Goal: Transaction & Acquisition: Purchase product/service

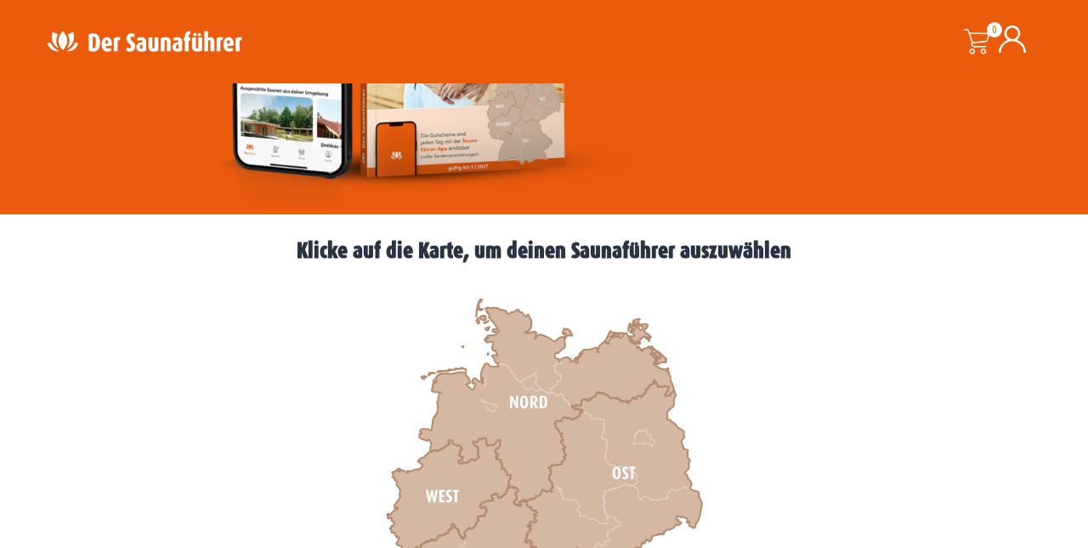
scroll to position [340, 0]
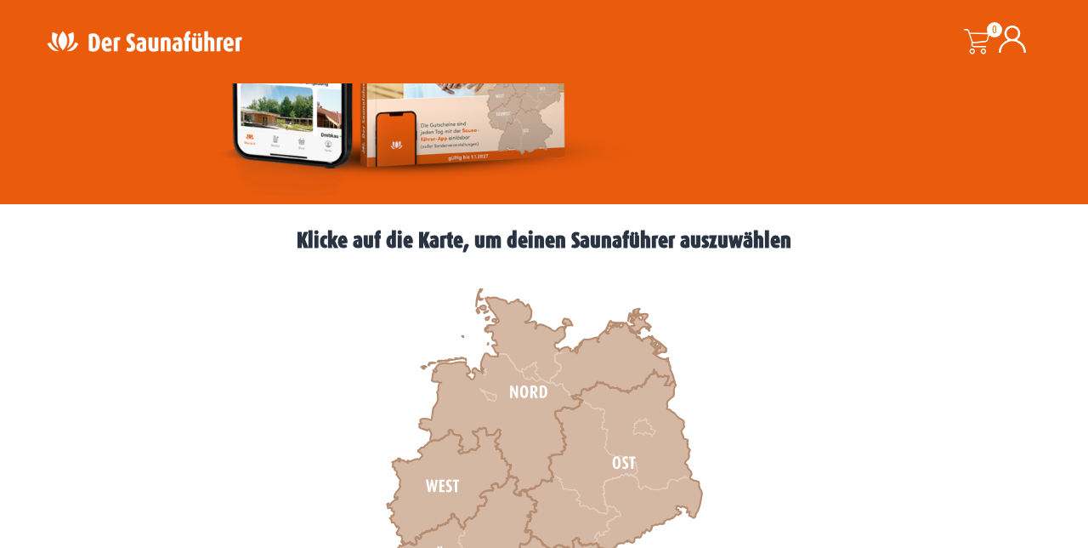
click at [457, 493] on icon at bounding box center [449, 486] width 124 height 117
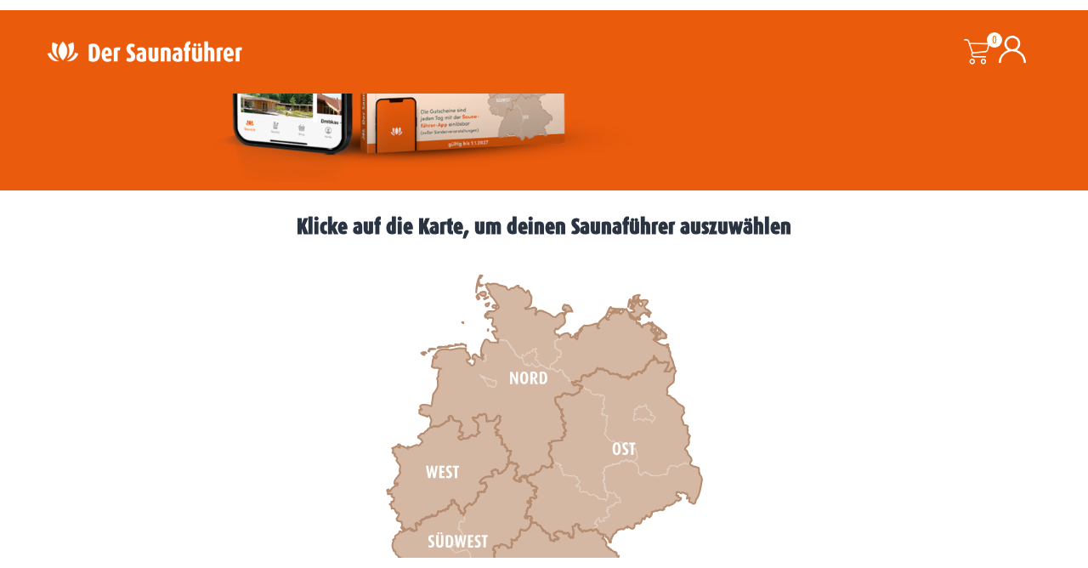
scroll to position [412, 0]
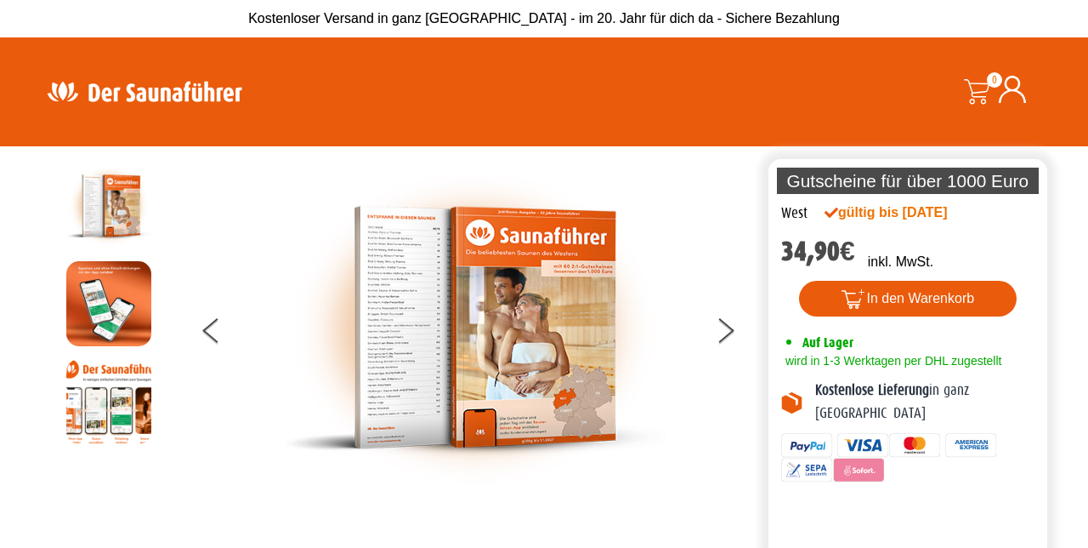
click at [531, 377] on img at bounding box center [474, 327] width 383 height 328
click at [728, 355] on button at bounding box center [736, 333] width 43 height 43
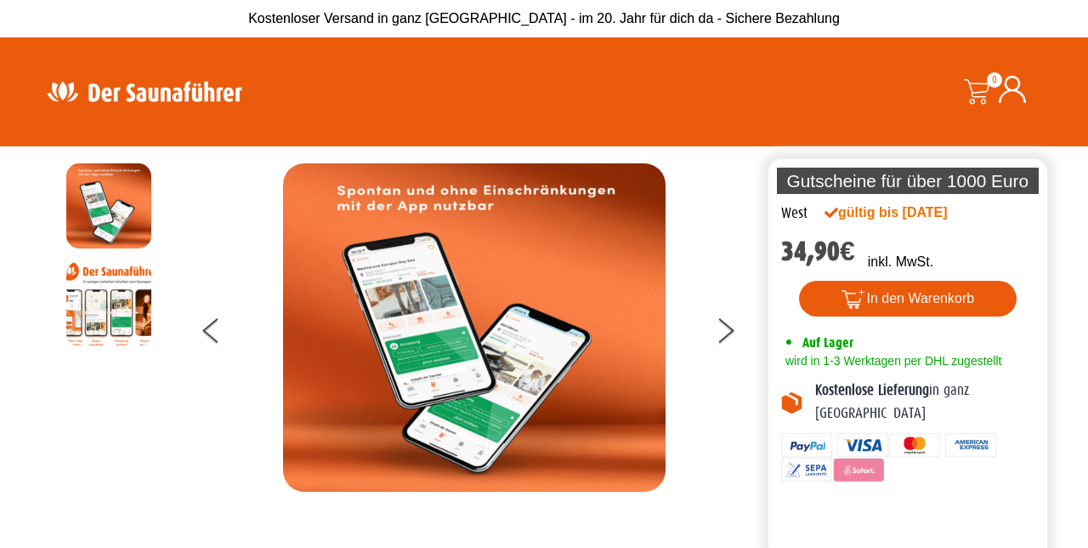
click at [730, 354] on button at bounding box center [736, 333] width 43 height 43
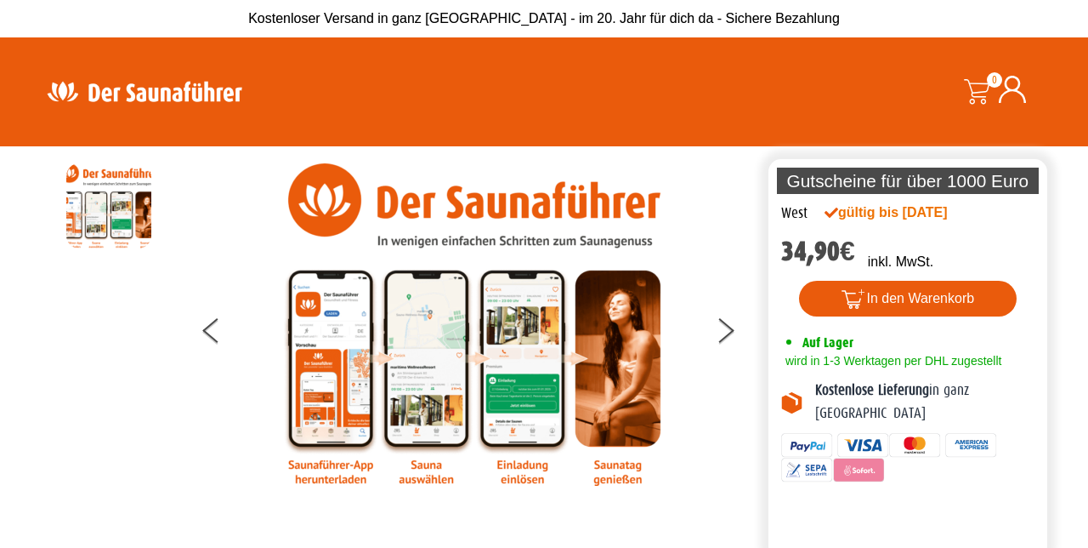
click at [730, 355] on button at bounding box center [736, 333] width 43 height 43
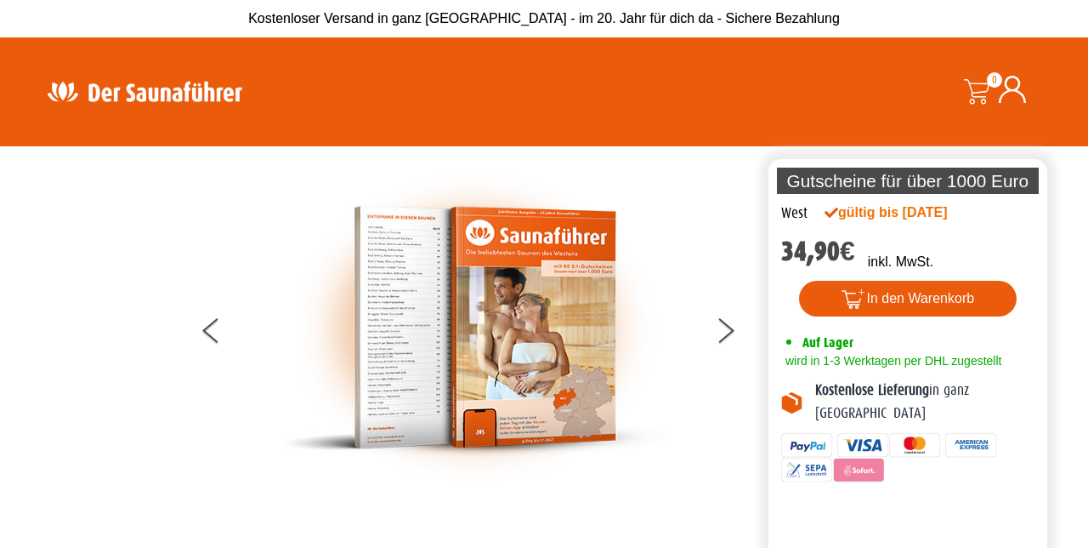
click at [724, 355] on button at bounding box center [736, 333] width 43 height 43
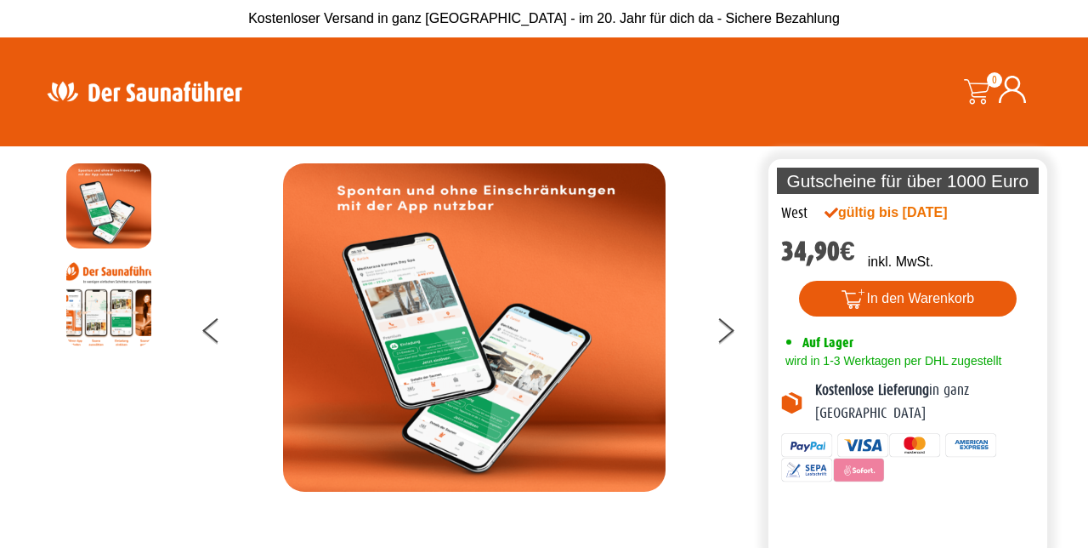
click at [721, 355] on button at bounding box center [736, 333] width 43 height 43
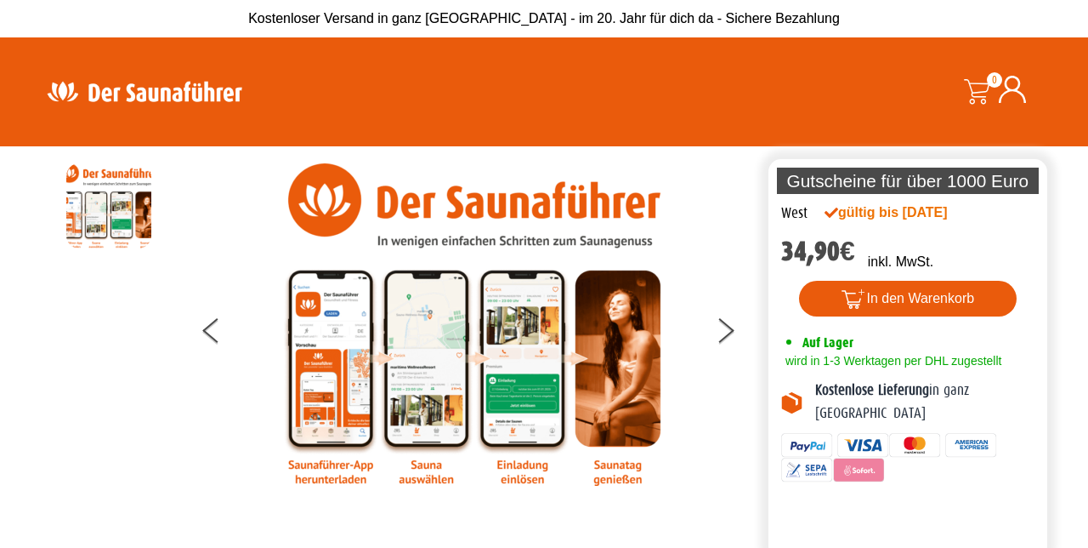
click at [438, 383] on img at bounding box center [474, 324] width 383 height 322
click at [418, 370] on img at bounding box center [474, 324] width 383 height 322
click at [730, 352] on button at bounding box center [736, 333] width 43 height 43
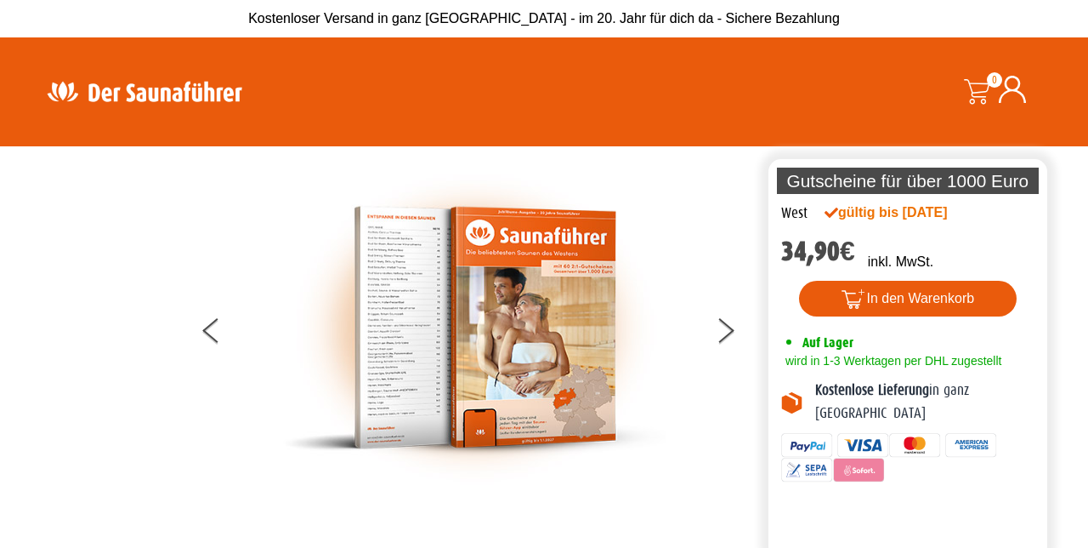
click at [500, 381] on img at bounding box center [474, 327] width 383 height 328
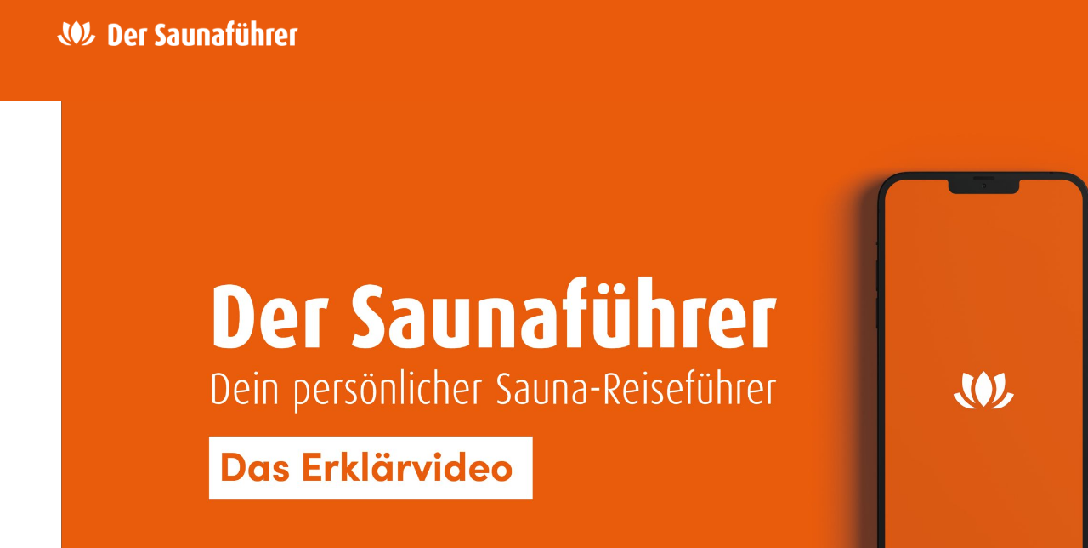
scroll to position [3944, 0]
